Goal: Task Accomplishment & Management: Manage account settings

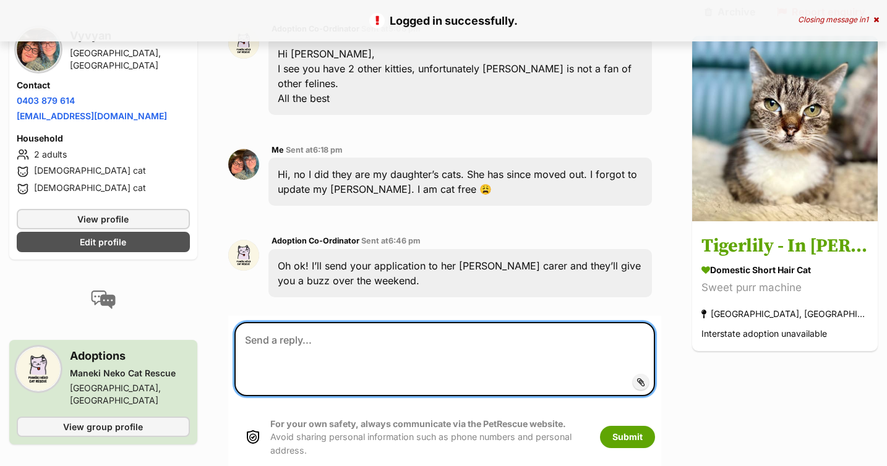
click at [320, 322] on textarea at bounding box center [444, 359] width 420 height 74
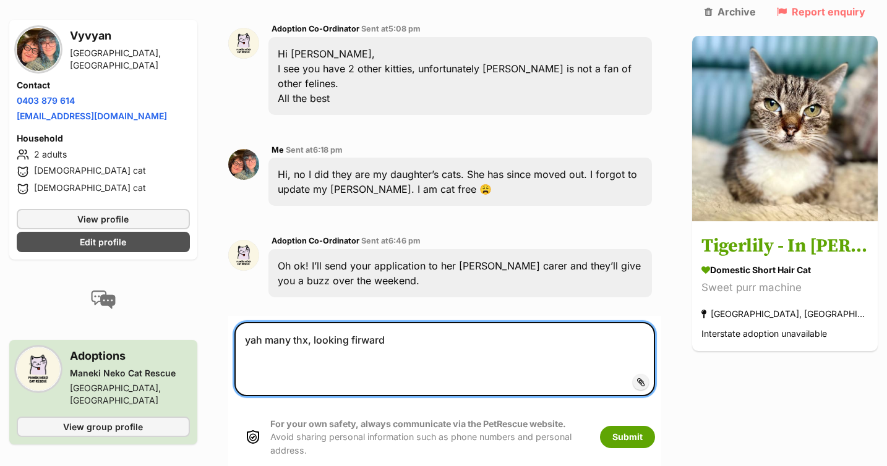
click at [357, 322] on textarea "yah many thx, looking firward" at bounding box center [444, 359] width 420 height 74
type textarea "yah many thx, looking forward"
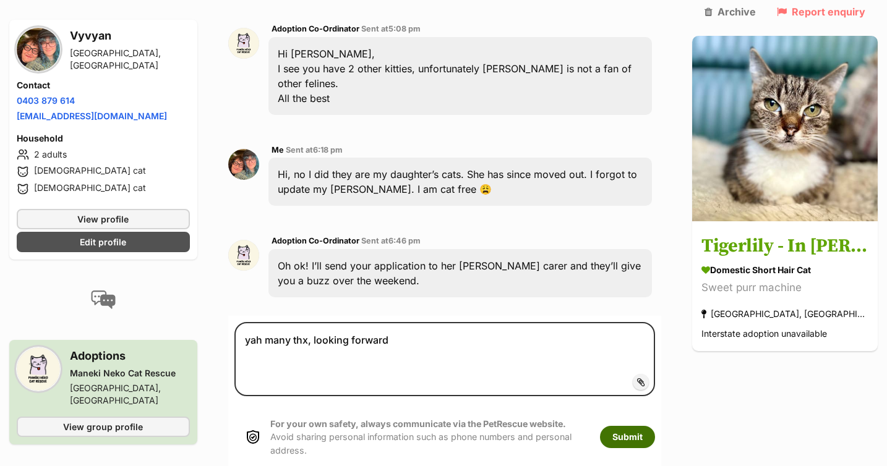
click at [629, 426] on button "Submit" at bounding box center [627, 437] width 55 height 22
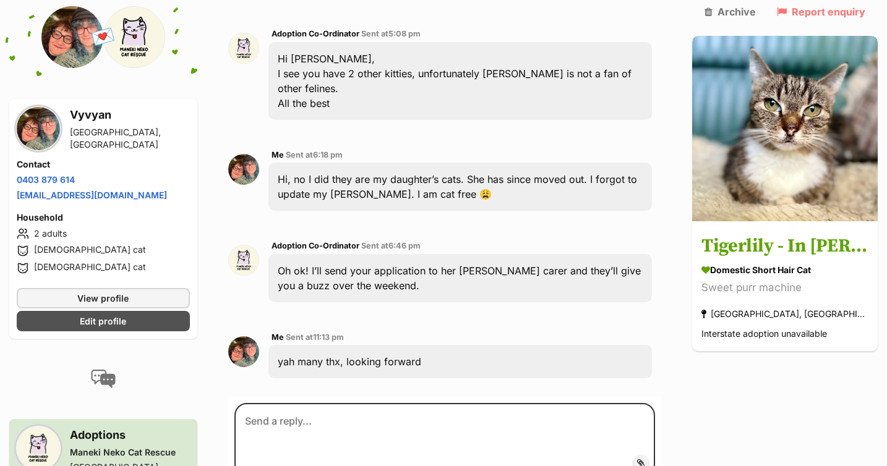
scroll to position [507, 0]
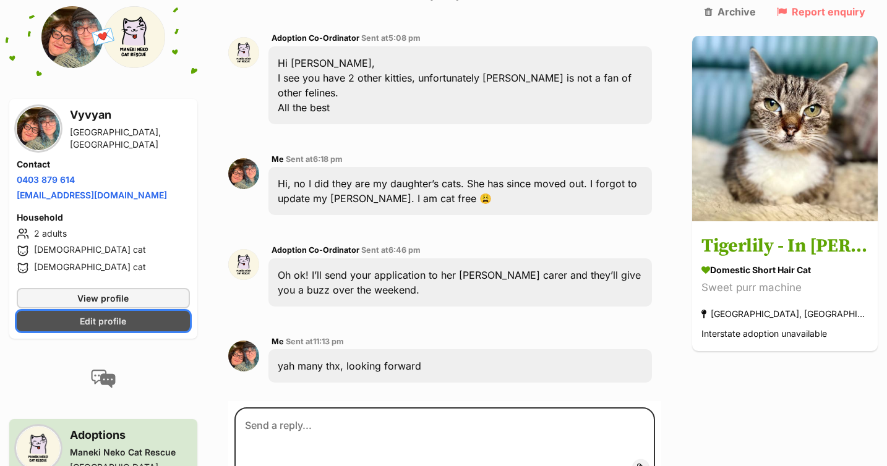
click at [107, 315] on span "Edit profile" at bounding box center [103, 321] width 46 height 13
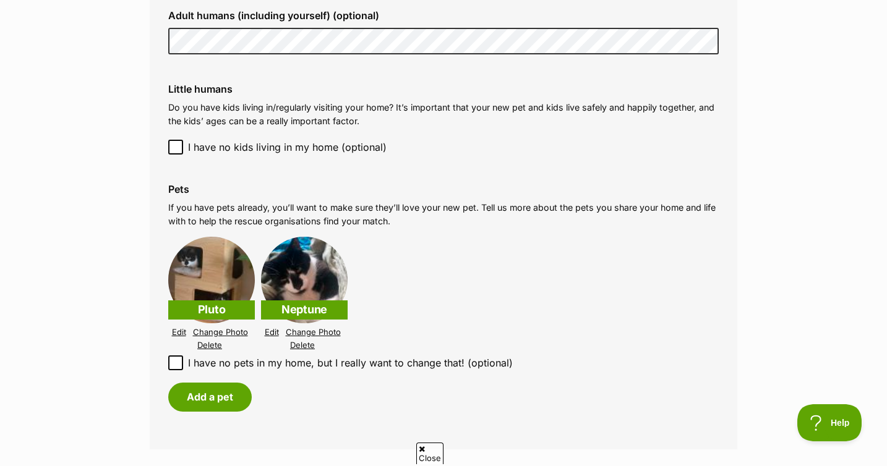
scroll to position [1134, 0]
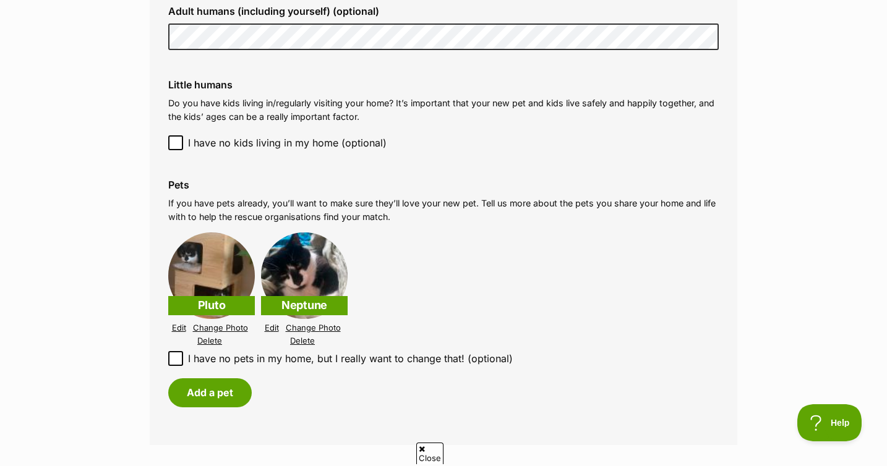
click at [174, 360] on icon at bounding box center [175, 358] width 9 height 9
click at [174, 360] on input "I have no pets in my home, but I really want to change that! (optional)" at bounding box center [175, 358] width 15 height 15
checkbox input "true"
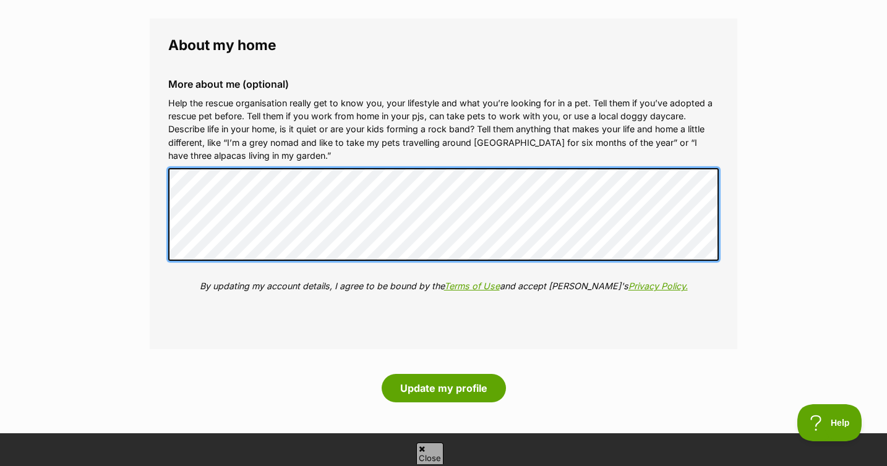
scroll to position [1442, 0]
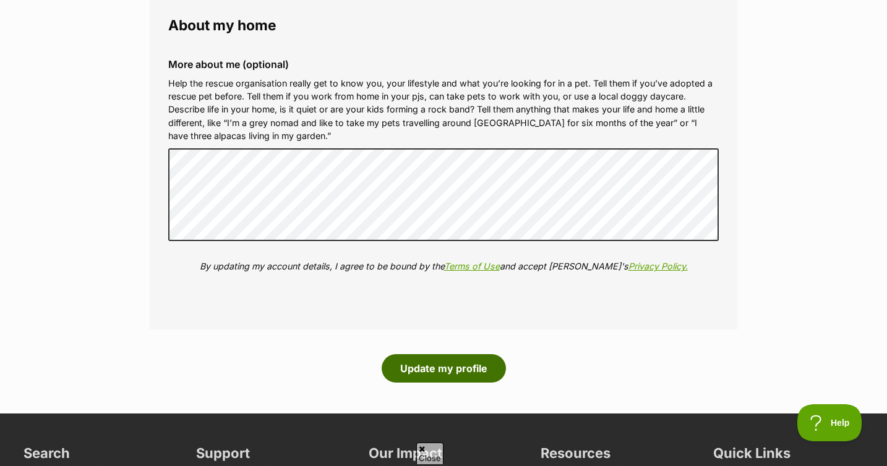
click at [449, 369] on button "Update my profile" at bounding box center [444, 368] width 124 height 28
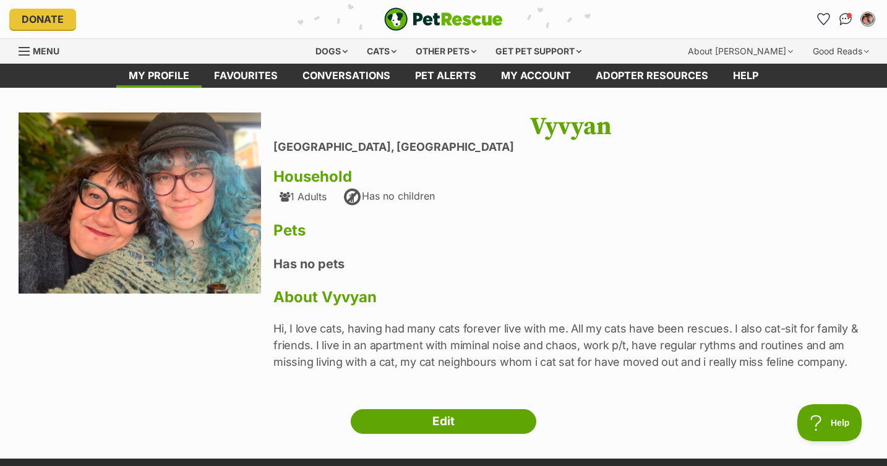
click at [214, 264] on img at bounding box center [140, 204] width 242 height 182
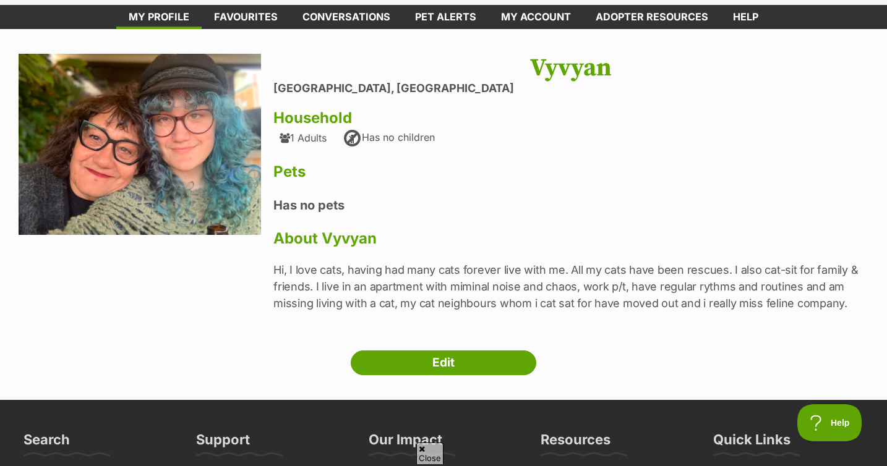
scroll to position [58, 0]
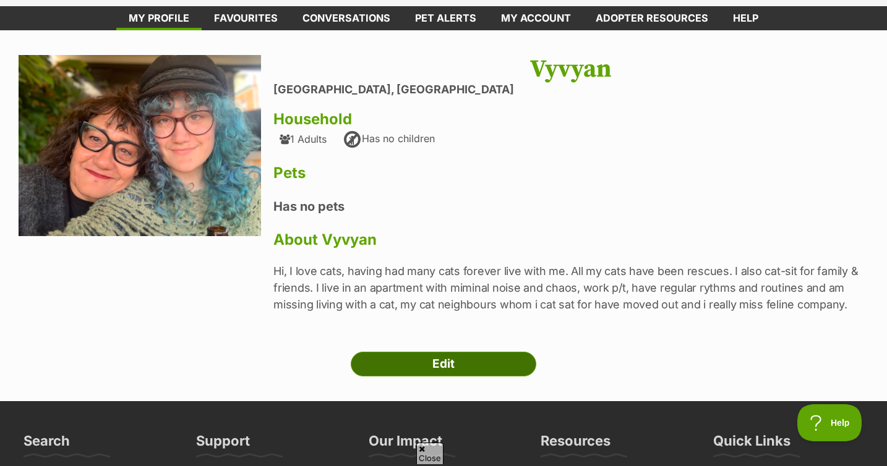
click at [444, 363] on link "Edit" at bounding box center [444, 364] width 186 height 25
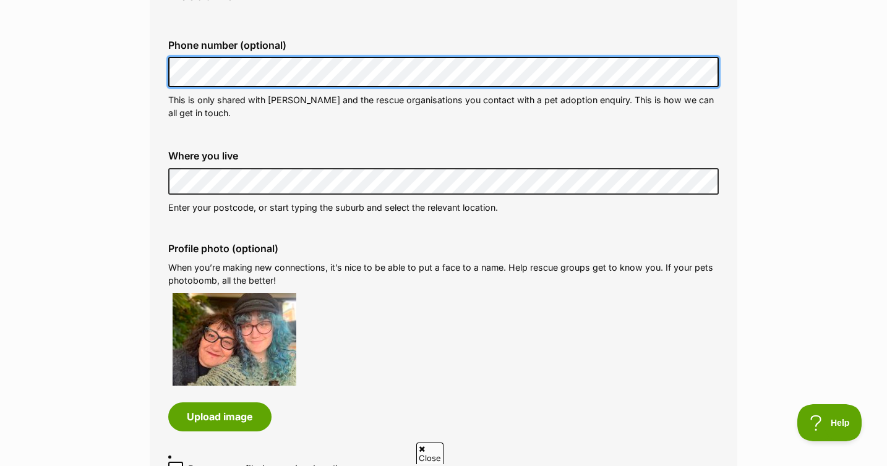
scroll to position [389, 0]
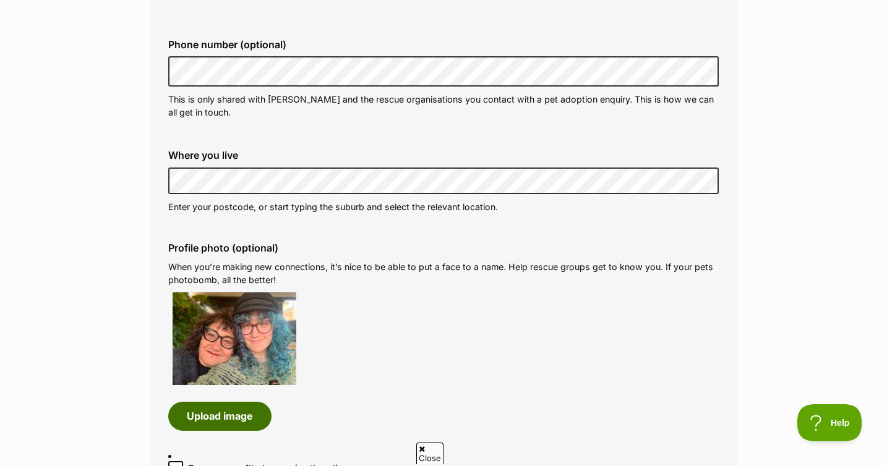
click at [231, 422] on button "Upload image" at bounding box center [219, 416] width 103 height 28
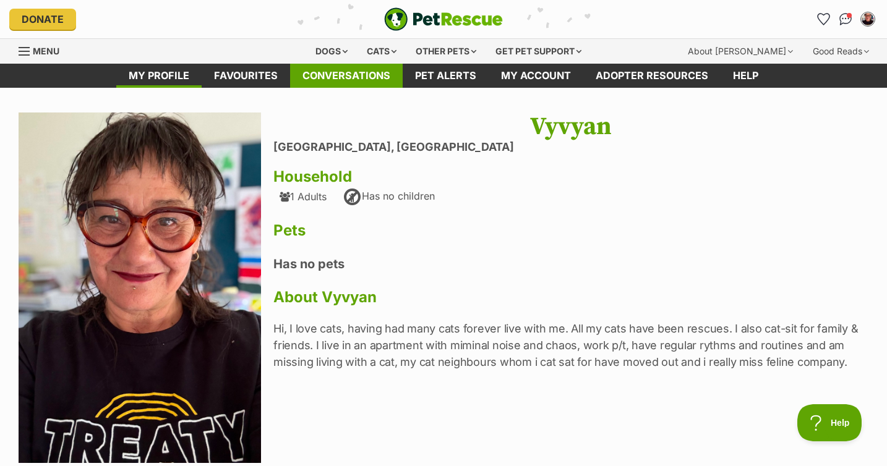
click at [323, 70] on link "Conversations" at bounding box center [346, 76] width 113 height 24
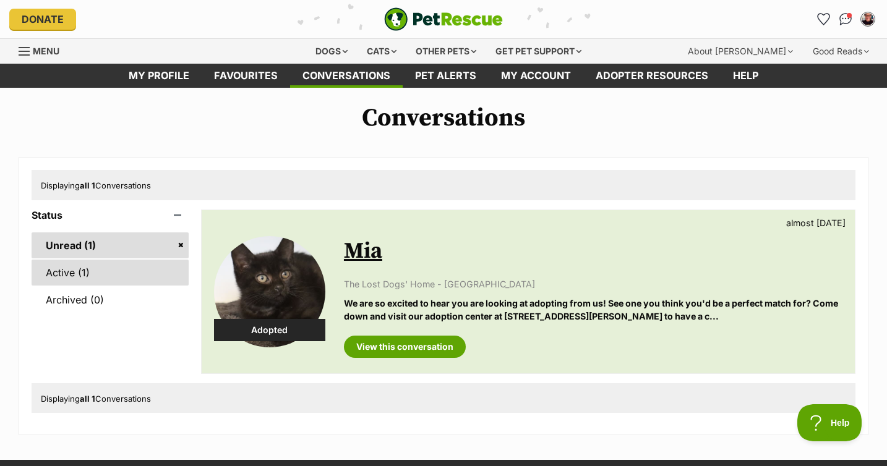
click at [136, 276] on link "Active (1)" at bounding box center [110, 273] width 157 height 26
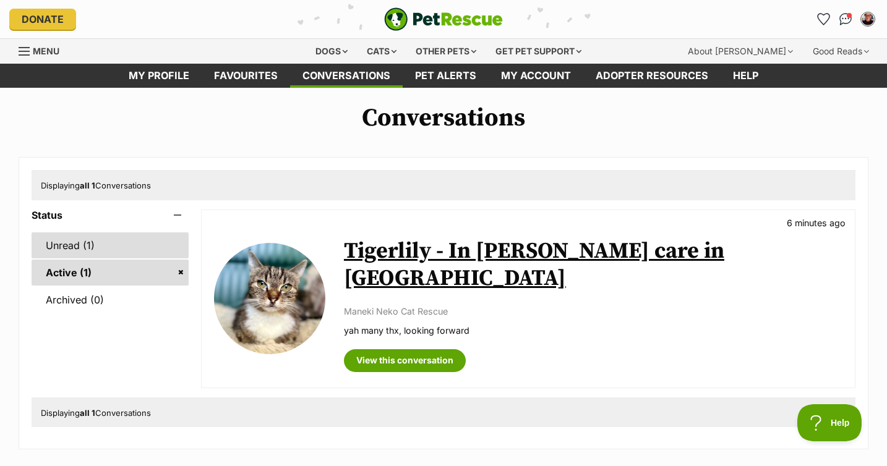
click at [94, 243] on link "Unread (1)" at bounding box center [110, 246] width 157 height 26
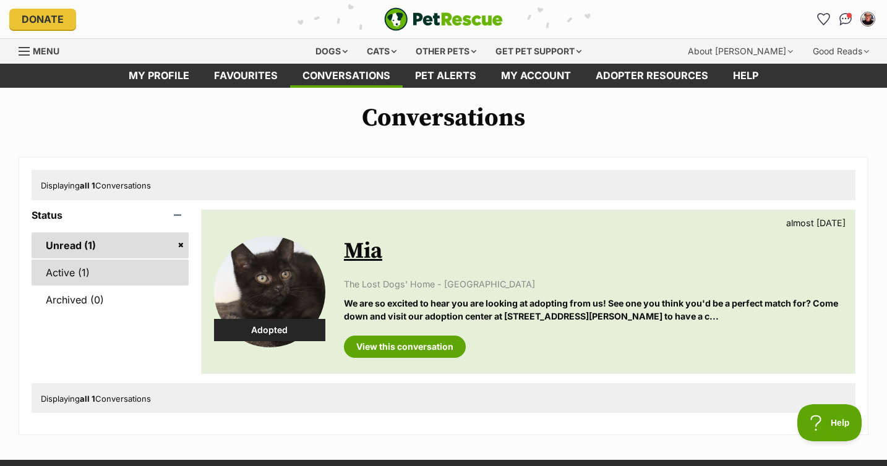
click at [89, 270] on link "Active (1)" at bounding box center [110, 273] width 157 height 26
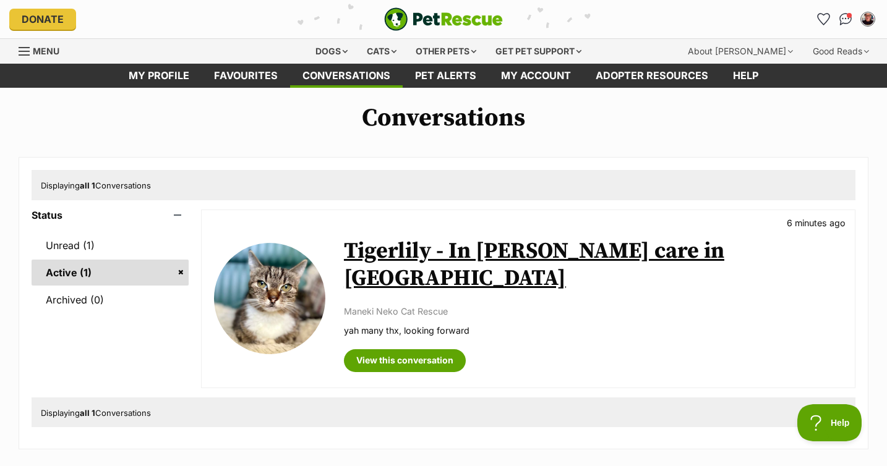
click at [290, 288] on img at bounding box center [269, 298] width 111 height 111
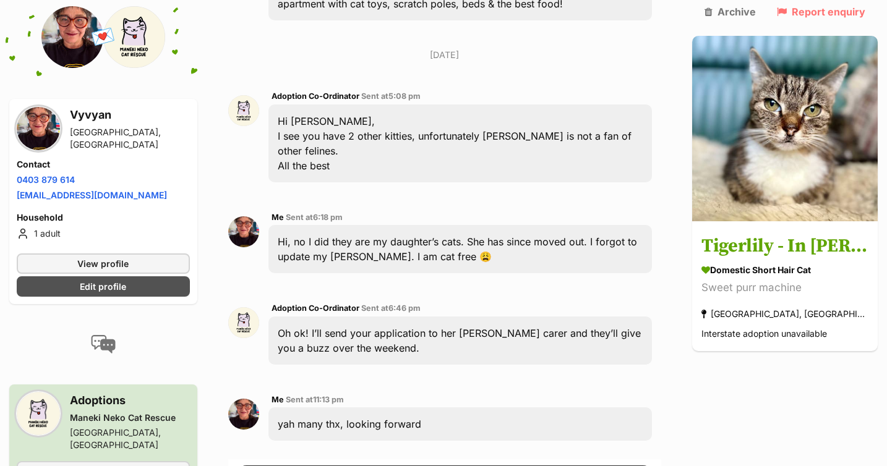
scroll to position [450, 0]
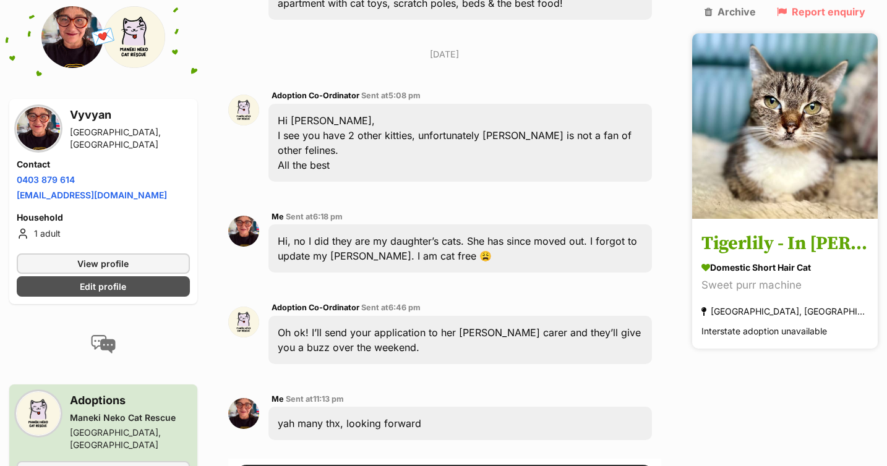
click at [808, 148] on img at bounding box center [785, 126] width 186 height 186
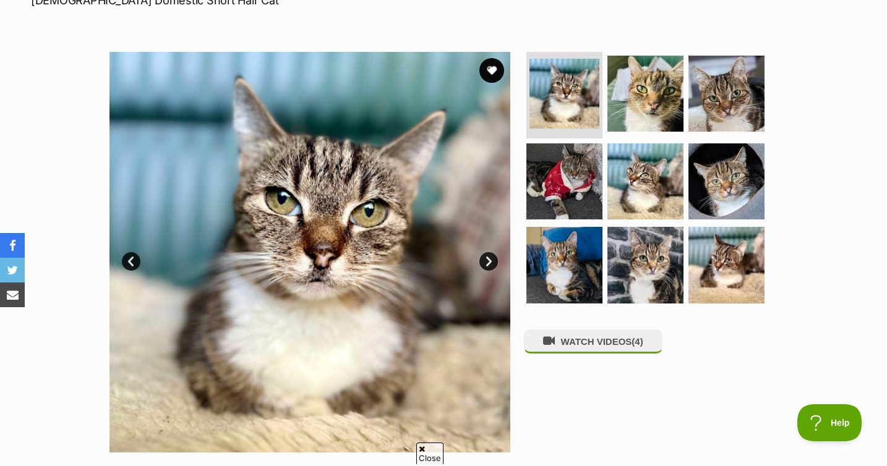
scroll to position [234, 0]
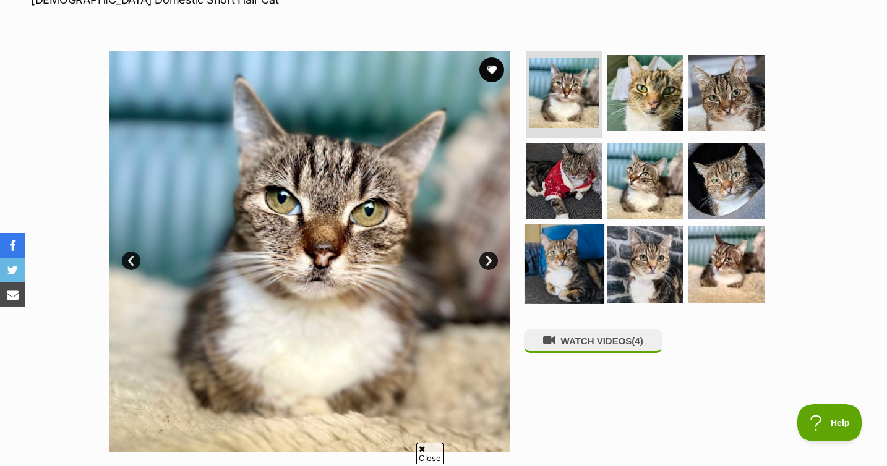
click at [578, 228] on img at bounding box center [564, 264] width 80 height 80
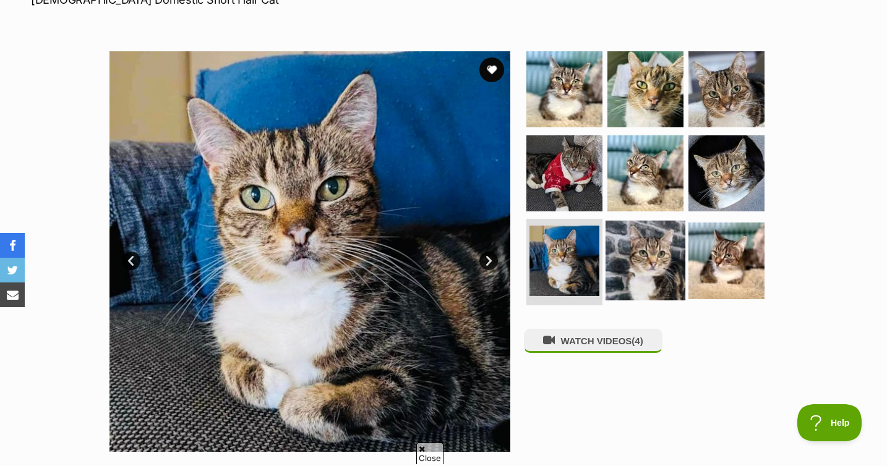
click at [641, 242] on img at bounding box center [645, 261] width 80 height 80
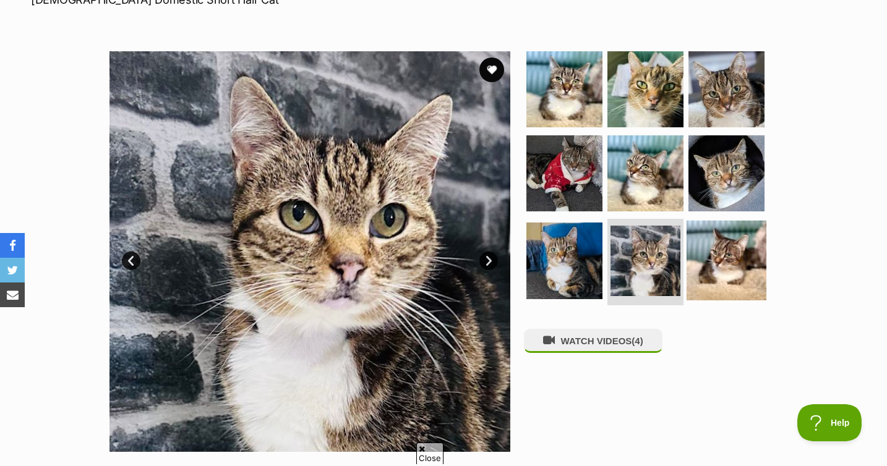
click at [723, 234] on img at bounding box center [726, 261] width 80 height 80
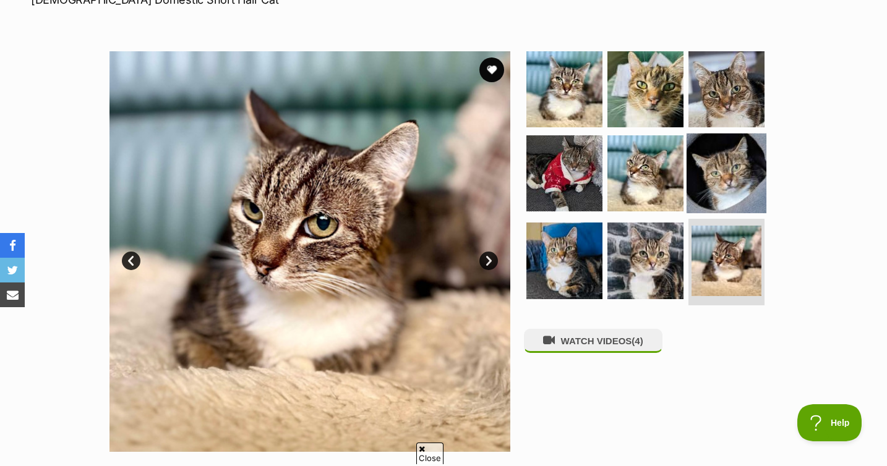
click at [726, 156] on img at bounding box center [726, 173] width 80 height 80
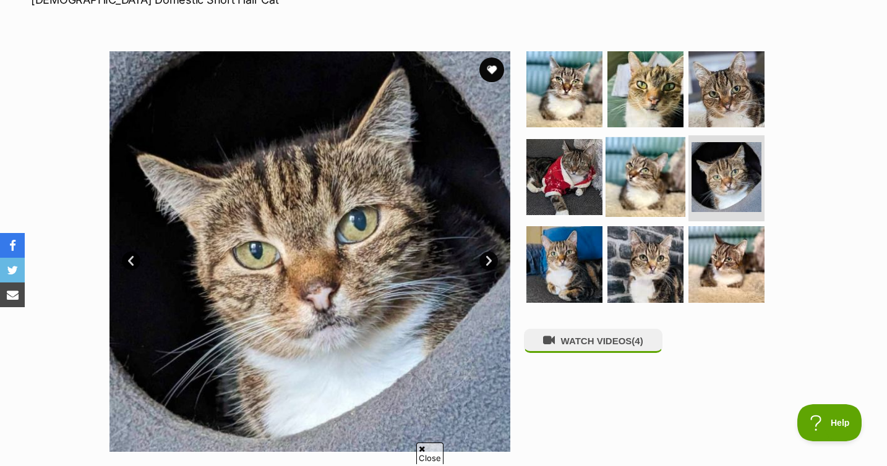
click at [641, 168] on img at bounding box center [645, 177] width 80 height 80
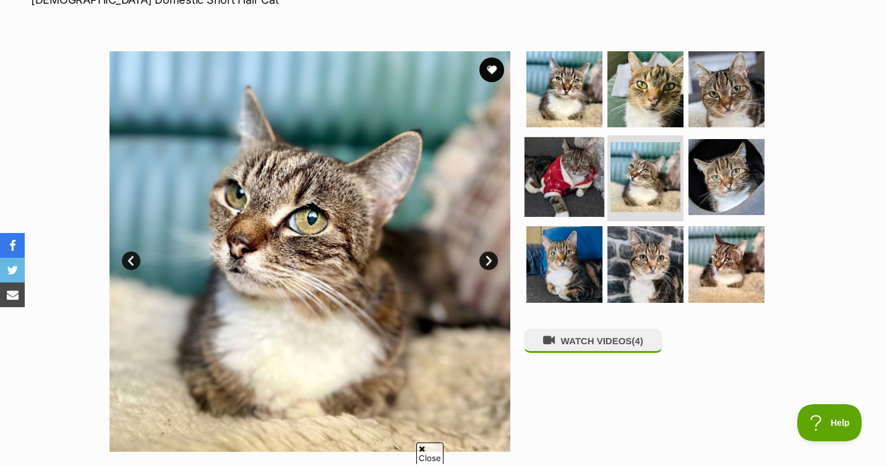
click at [561, 164] on img at bounding box center [564, 177] width 80 height 80
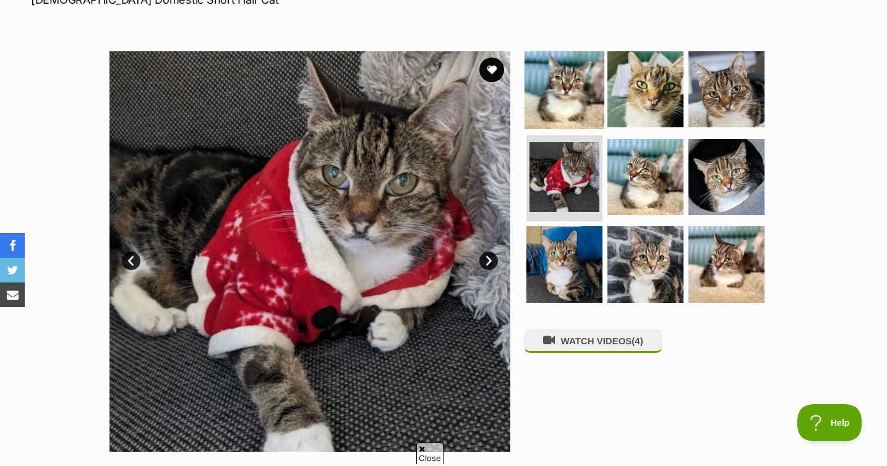
click at [559, 87] on img at bounding box center [564, 89] width 80 height 80
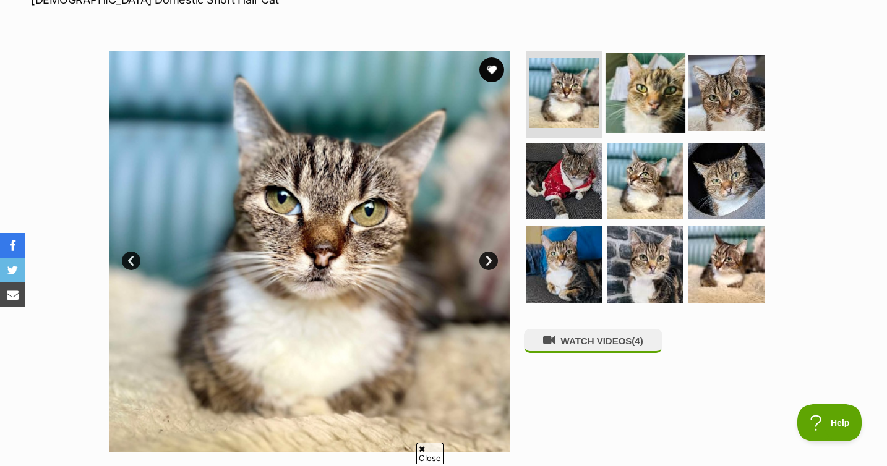
click at [640, 70] on img at bounding box center [645, 93] width 80 height 80
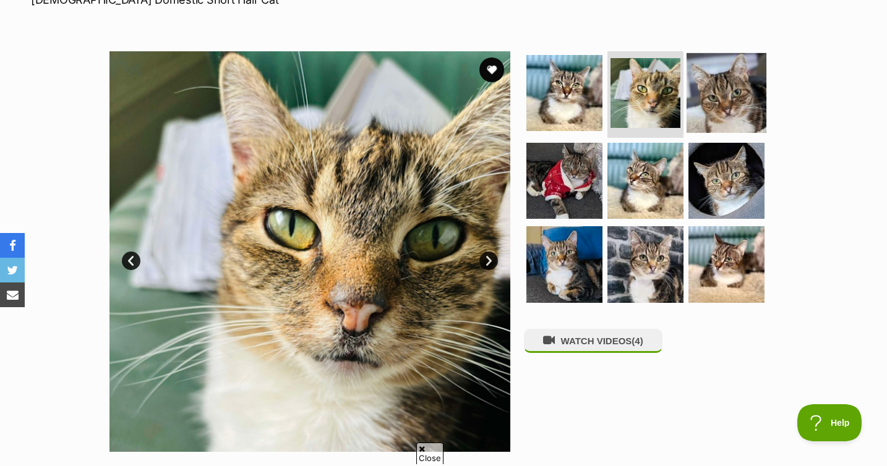
click at [728, 53] on img at bounding box center [726, 93] width 80 height 80
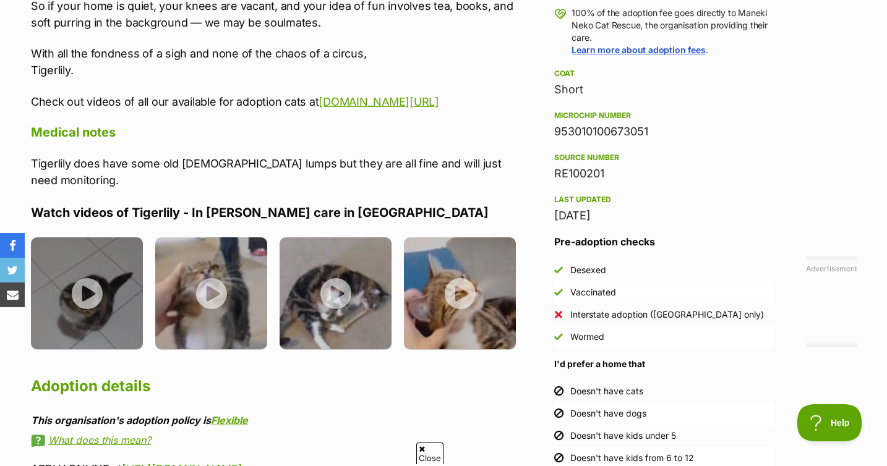
scroll to position [999, 0]
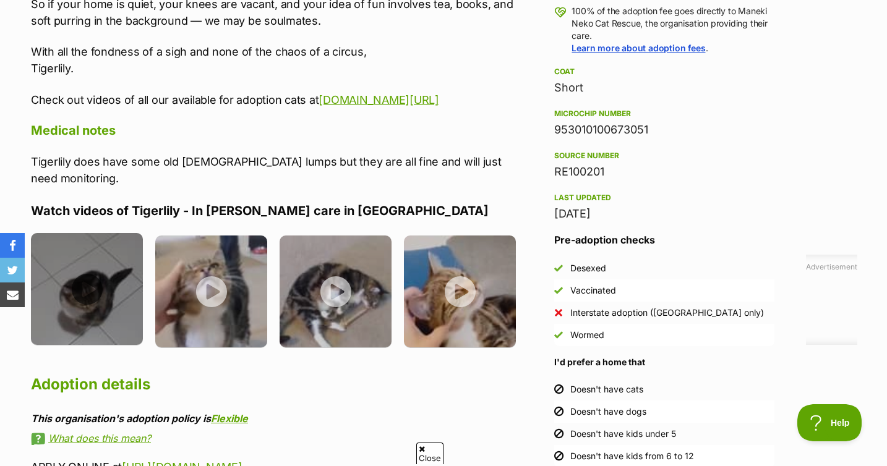
click at [95, 265] on img at bounding box center [87, 289] width 112 height 112
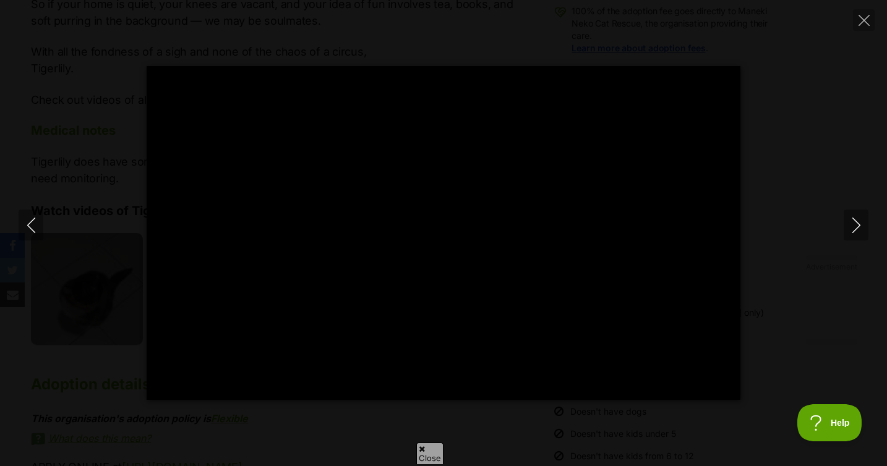
type input "100"
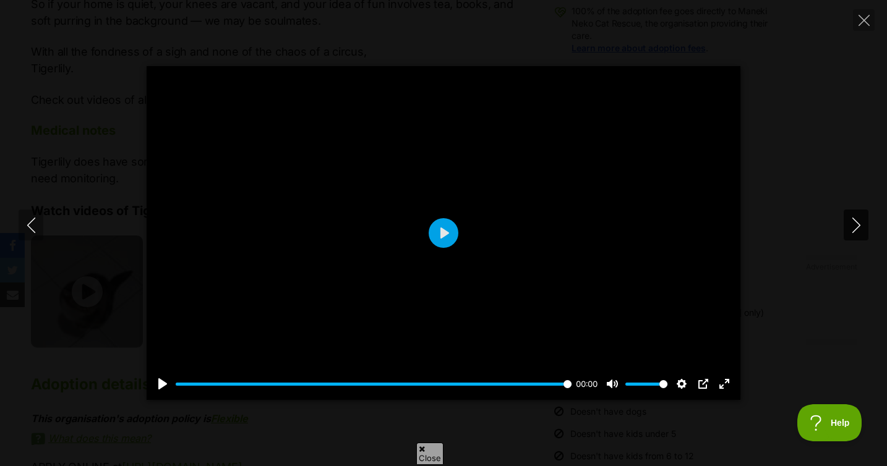
click at [856, 234] on button "Next" at bounding box center [855, 225] width 25 height 31
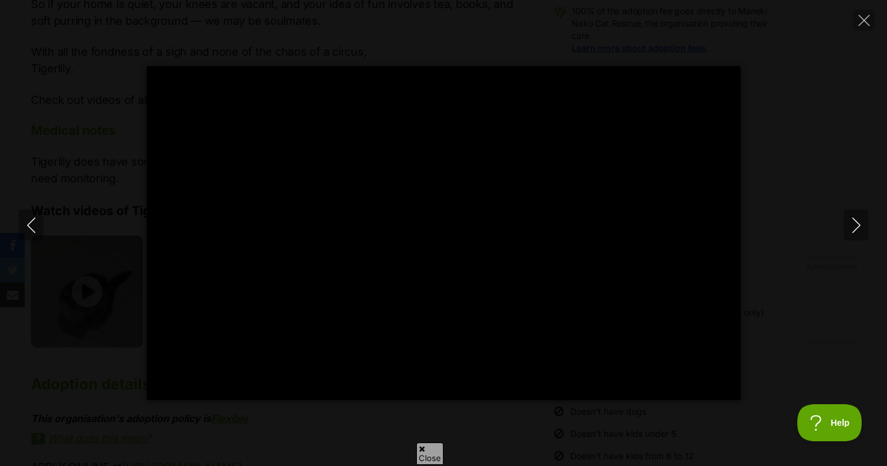
type input "100"
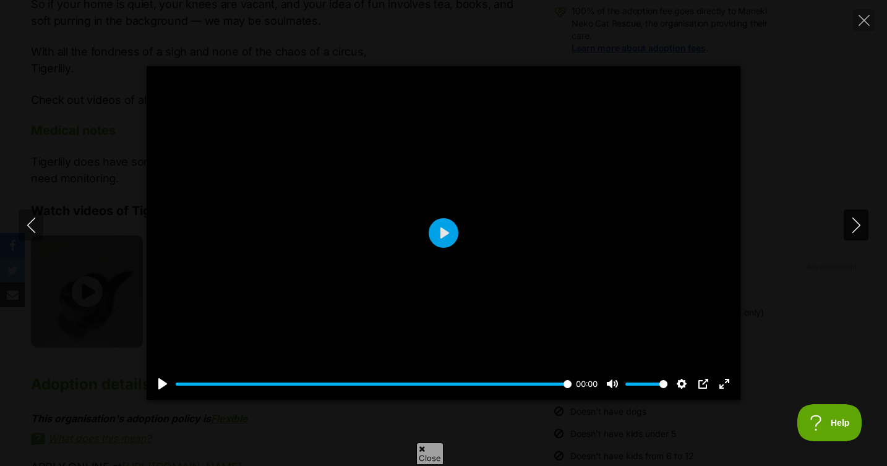
click at [861, 224] on icon "Next" at bounding box center [855, 225] width 15 height 15
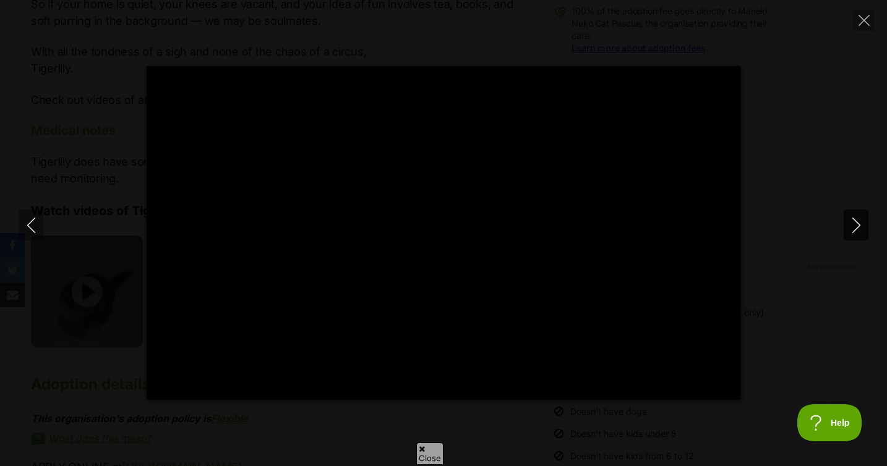
click at [858, 225] on icon "Next" at bounding box center [855, 225] width 15 height 15
type input "68.04"
click at [858, 224] on icon "Next" at bounding box center [855, 225] width 15 height 15
type input "62.67"
click at [868, 19] on icon "Close" at bounding box center [863, 20] width 11 height 11
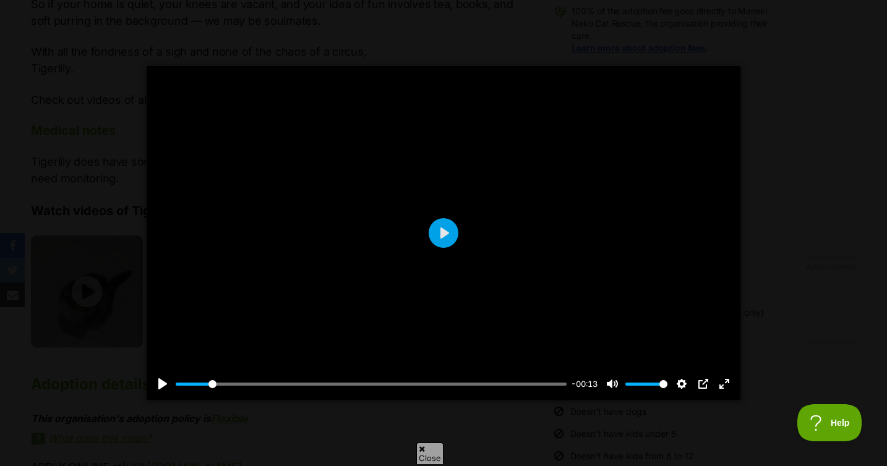
type input "10.18"
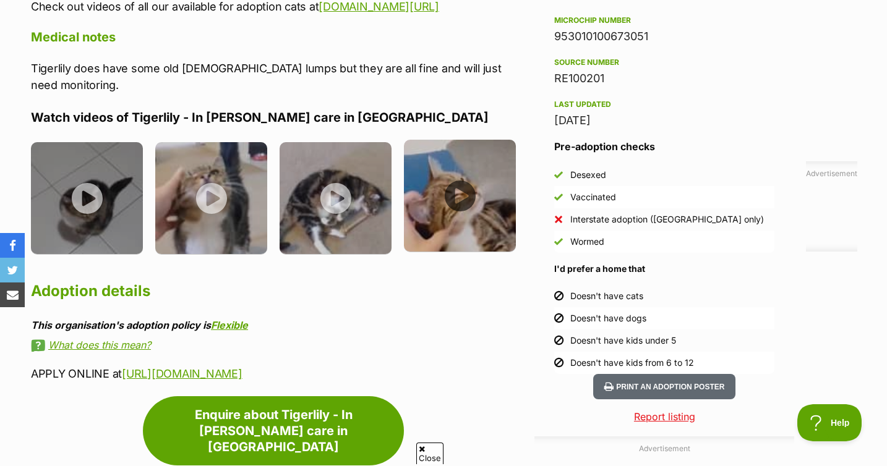
scroll to position [1098, 0]
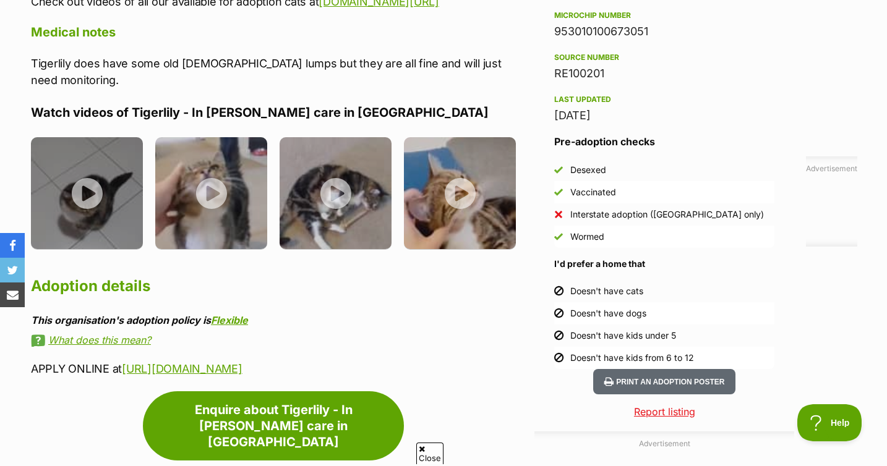
click at [118, 335] on link "What does this mean?" at bounding box center [279, 340] width 497 height 11
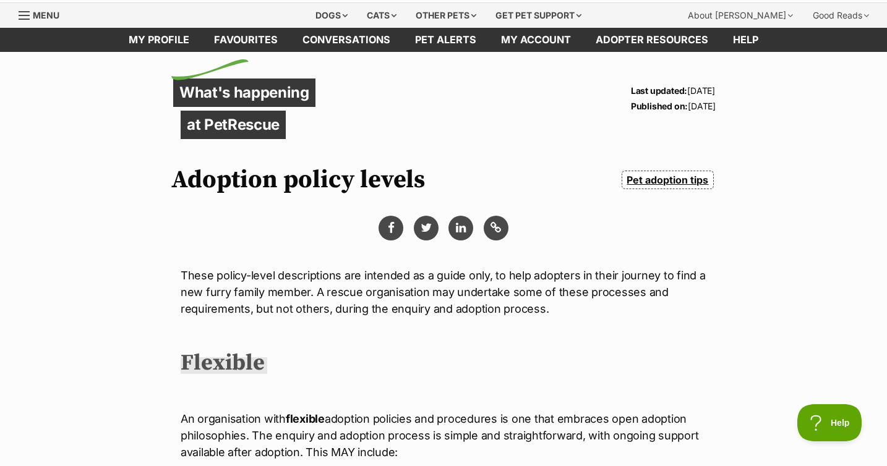
scroll to position [8, 0]
